Goal: Task Accomplishment & Management: Use online tool/utility

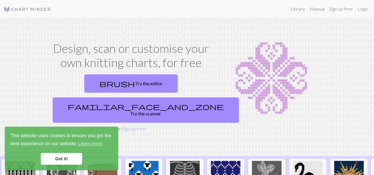
click at [57, 162] on link "Got it!" at bounding box center [61, 159] width 41 height 12
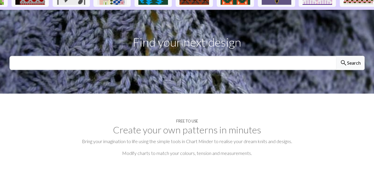
scroll to position [186, 0]
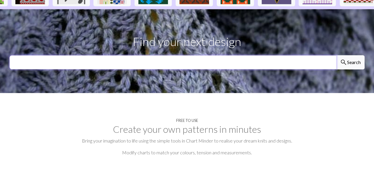
click at [297, 55] on input "text" at bounding box center [172, 62] width 327 height 14
type input "sandels"
click at [336, 55] on button "search Search" at bounding box center [350, 62] width 28 height 14
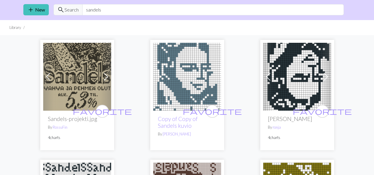
scroll to position [17, 0]
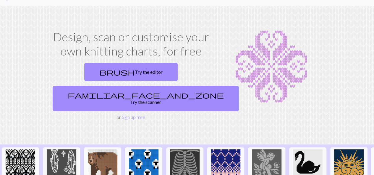
scroll to position [4, 0]
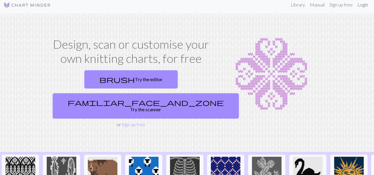
click at [360, 6] on link "Login" at bounding box center [362, 5] width 15 height 12
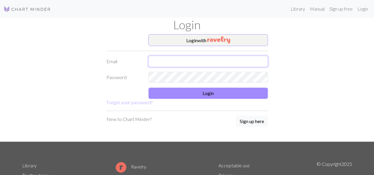
click at [249, 58] on input "text" at bounding box center [207, 61] width 119 height 11
type input "emppu.saari01@gmail.com"
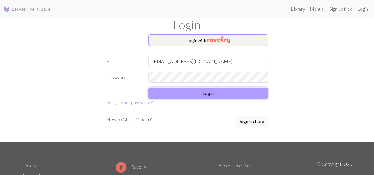
click at [212, 92] on button "Login" at bounding box center [207, 93] width 119 height 11
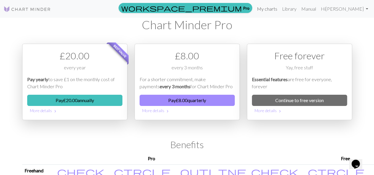
click at [280, 9] on link "My charts" at bounding box center [266, 9] width 25 height 12
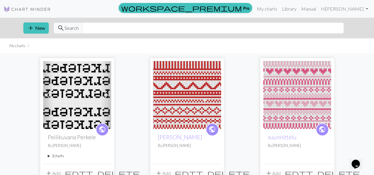
click at [70, 104] on img at bounding box center [77, 95] width 68 height 68
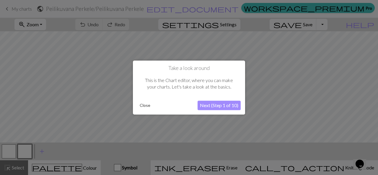
click at [144, 107] on button "Close" at bounding box center [144, 105] width 15 height 9
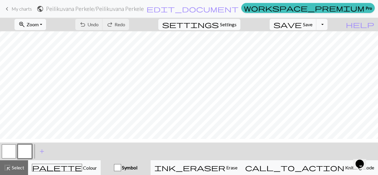
scroll to position [139, 0]
click at [7, 152] on button "button" at bounding box center [9, 152] width 14 height 14
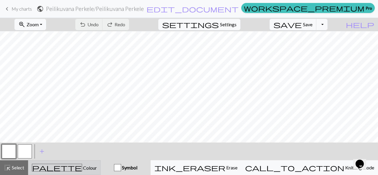
click at [50, 162] on button "palette Colour Colour" at bounding box center [64, 167] width 73 height 15
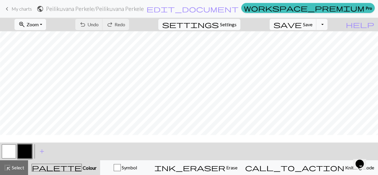
scroll to position [103, 27]
click at [10, 158] on button "button" at bounding box center [9, 152] width 14 height 14
drag, startPoint x: 21, startPoint y: 153, endPoint x: 25, endPoint y: 154, distance: 4.8
click at [25, 154] on button "button" at bounding box center [25, 152] width 14 height 14
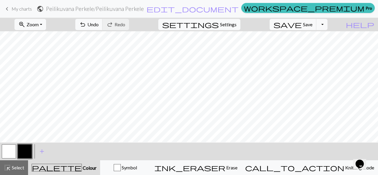
scroll to position [149, 22]
click at [10, 150] on button "button" at bounding box center [9, 152] width 14 height 14
click at [24, 151] on button "button" at bounding box center [25, 152] width 14 height 14
click at [9, 151] on button "button" at bounding box center [9, 152] width 14 height 14
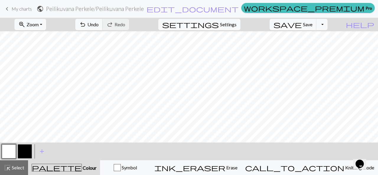
click at [23, 151] on button "button" at bounding box center [25, 152] width 14 height 14
click at [9, 150] on button "button" at bounding box center [9, 152] width 14 height 14
click at [27, 148] on button "button" at bounding box center [25, 152] width 14 height 14
click at [8, 152] on button "button" at bounding box center [9, 152] width 14 height 14
click at [22, 152] on button "button" at bounding box center [25, 152] width 14 height 14
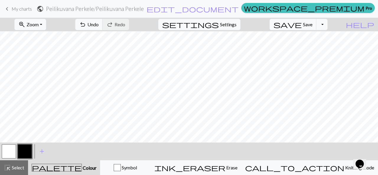
click at [8, 149] on button "button" at bounding box center [9, 152] width 14 height 14
click at [24, 151] on button "button" at bounding box center [25, 152] width 14 height 14
click at [9, 149] on button "button" at bounding box center [9, 152] width 14 height 14
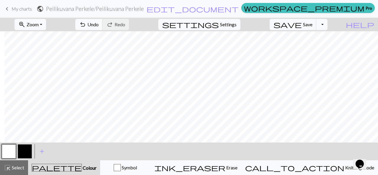
click at [22, 153] on button "button" at bounding box center [25, 152] width 14 height 14
click at [8, 150] on button "button" at bounding box center [9, 152] width 14 height 14
click at [29, 156] on button "button" at bounding box center [25, 152] width 14 height 14
click at [6, 149] on button "button" at bounding box center [9, 152] width 14 height 14
click at [25, 152] on button "button" at bounding box center [25, 152] width 14 height 14
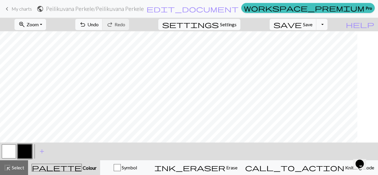
scroll to position [92, 0]
click at [9, 155] on button "button" at bounding box center [9, 152] width 14 height 14
click at [25, 157] on button "button" at bounding box center [25, 152] width 14 height 14
click at [10, 152] on button "button" at bounding box center [9, 152] width 14 height 14
click at [24, 157] on button "button" at bounding box center [25, 152] width 14 height 14
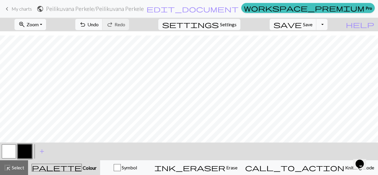
scroll to position [215, 18]
